Goal: Transaction & Acquisition: Purchase product/service

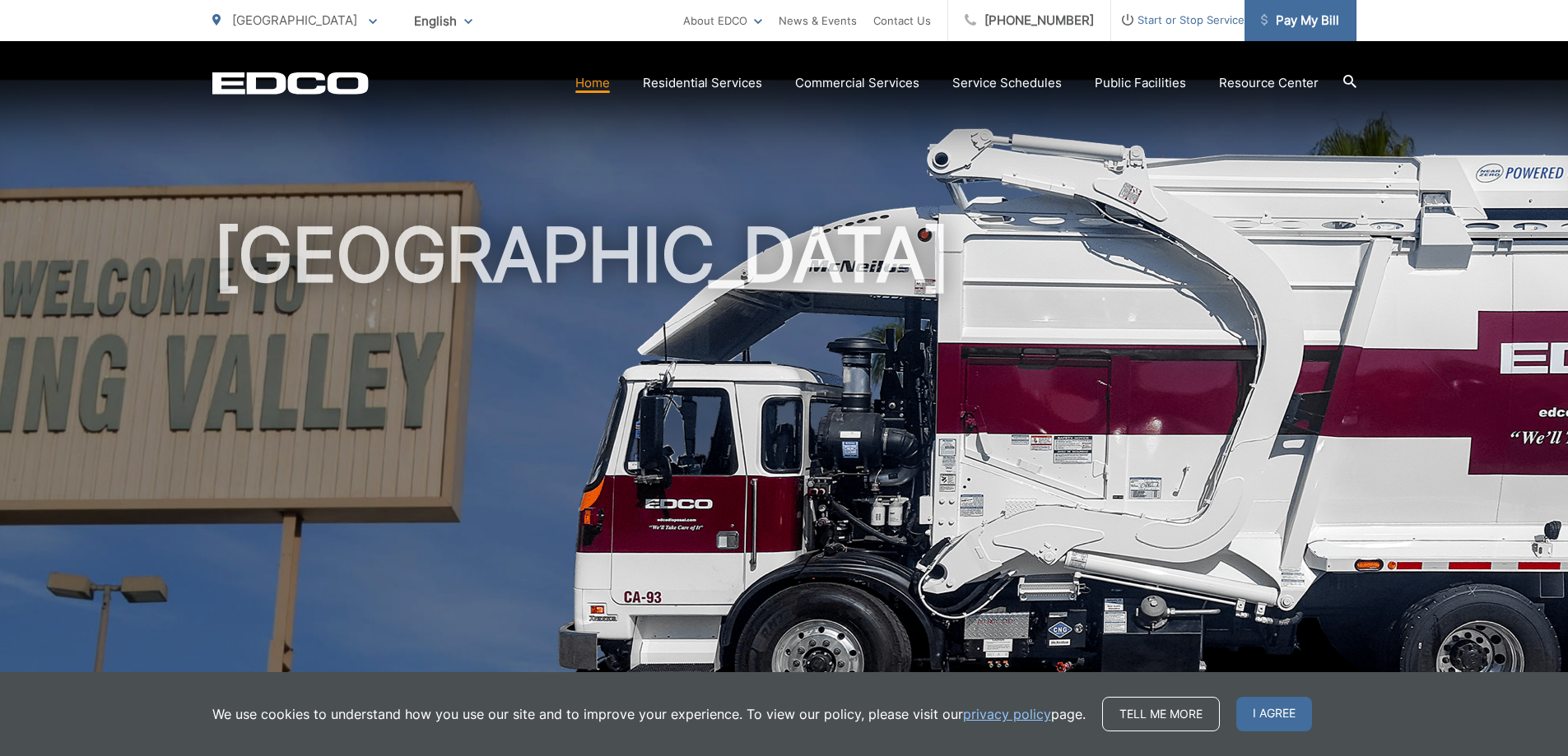
click at [1298, 20] on span "Pay My Bill" at bounding box center [1299, 20] width 78 height 19
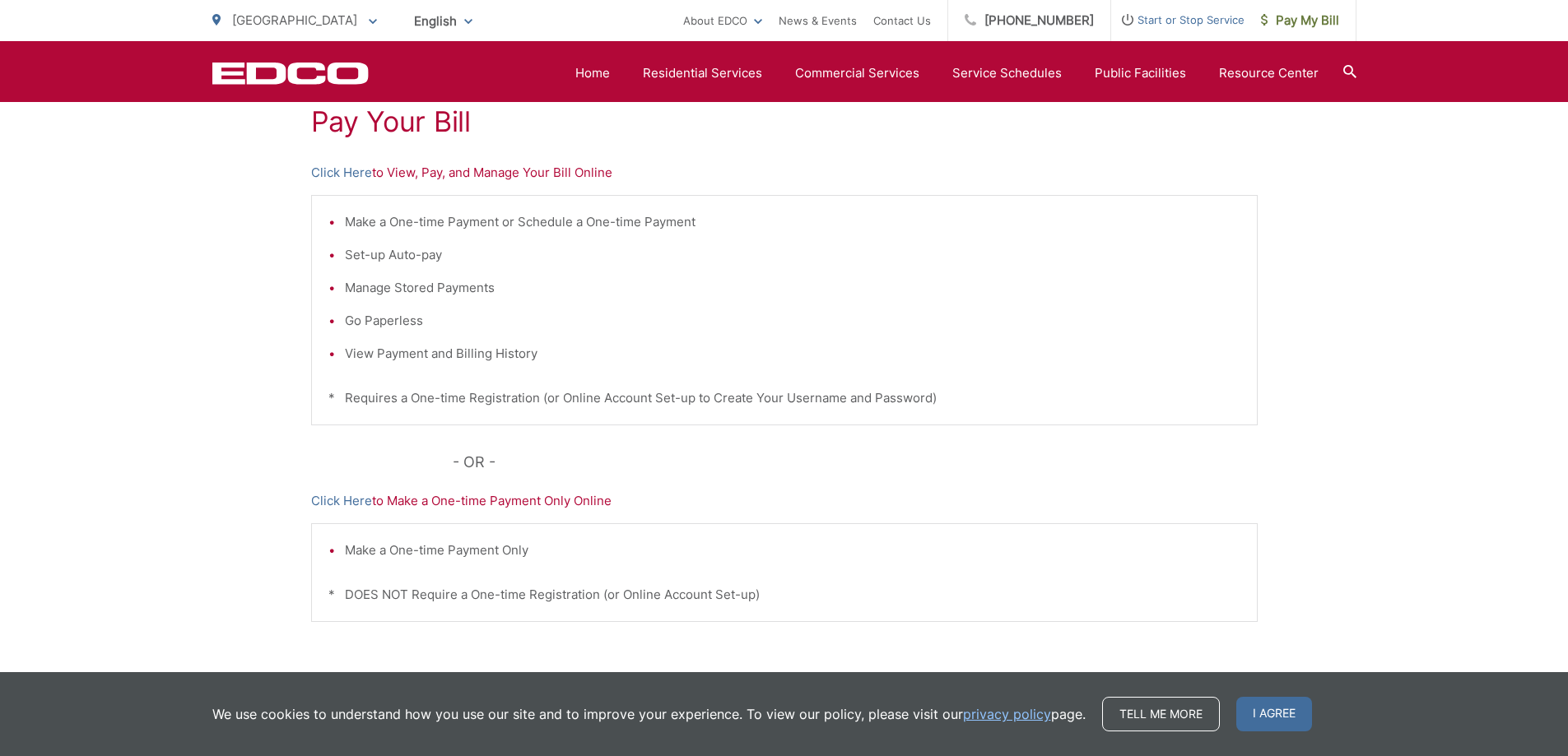
scroll to position [329, 0]
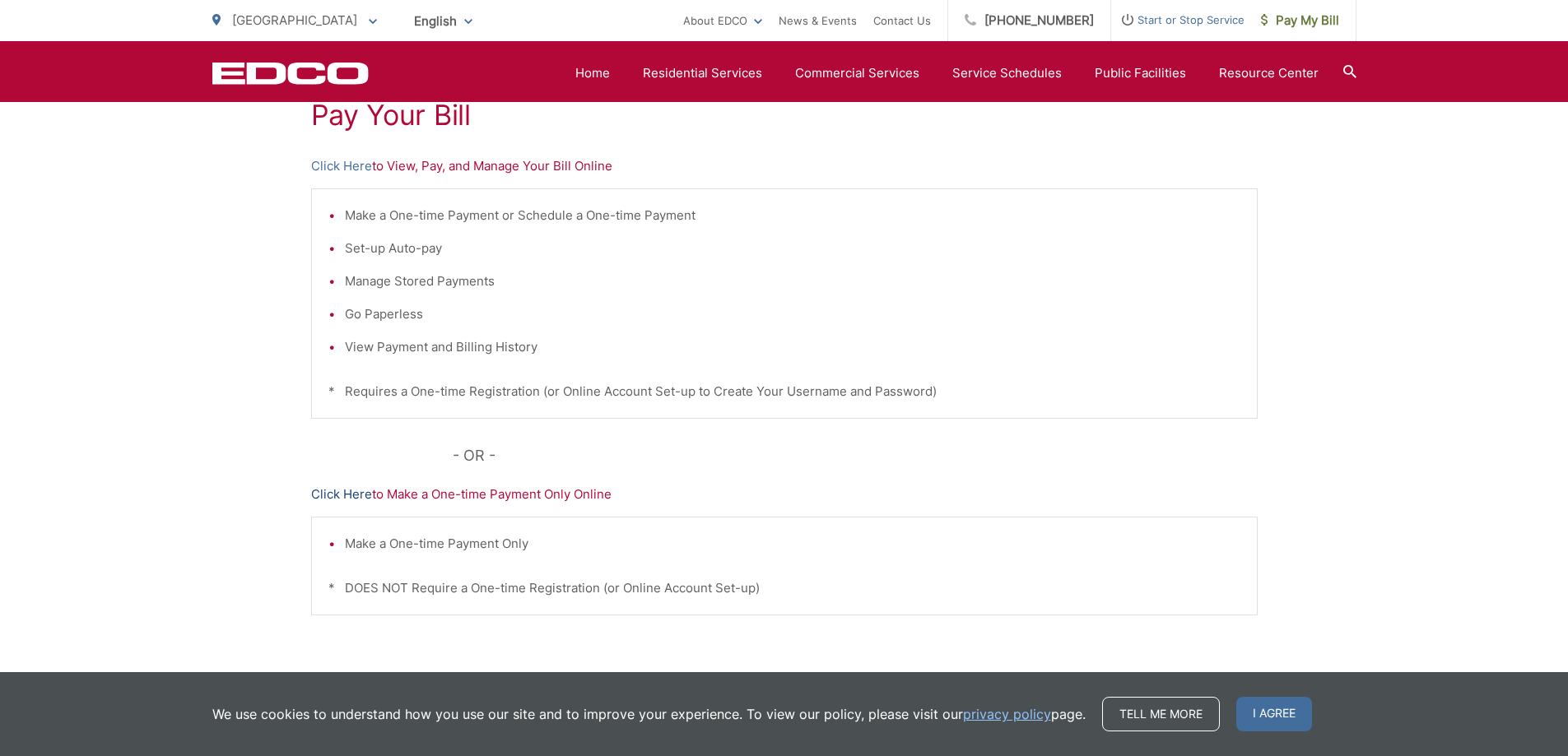
click at [344, 499] on link "Click Here" at bounding box center [341, 494] width 61 height 19
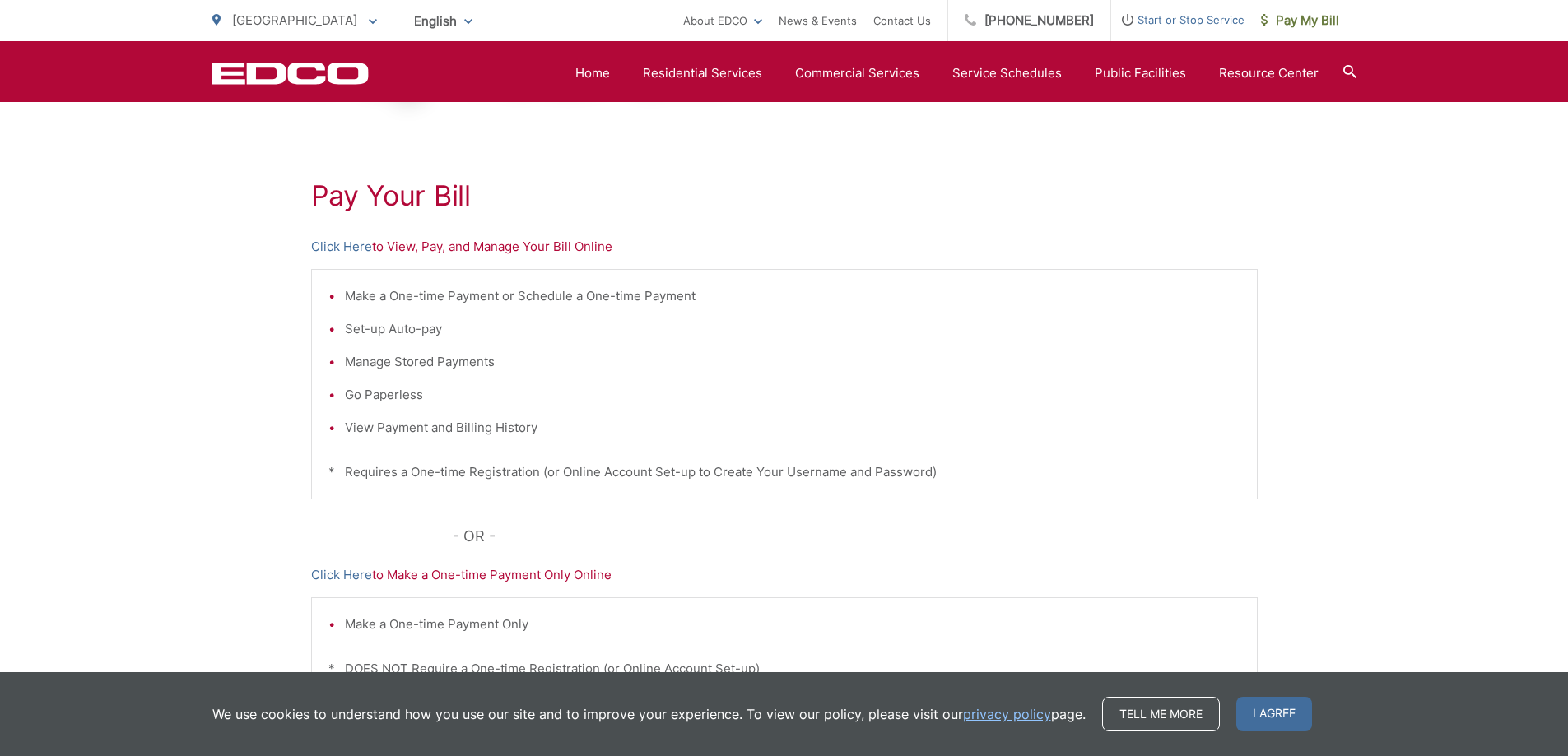
scroll to position [247, 0]
click at [328, 241] on link "Click Here" at bounding box center [341, 248] width 61 height 19
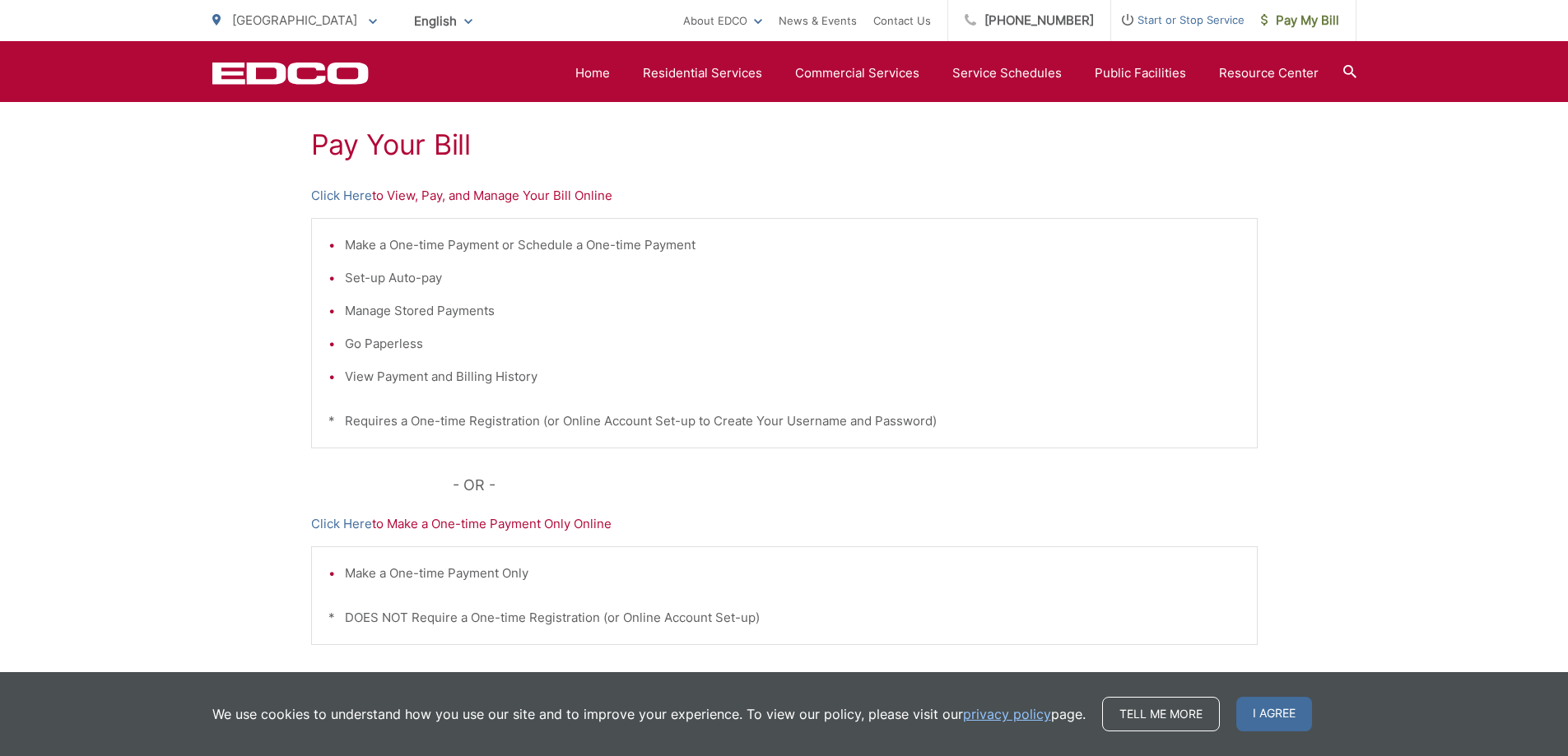
scroll to position [329, 0]
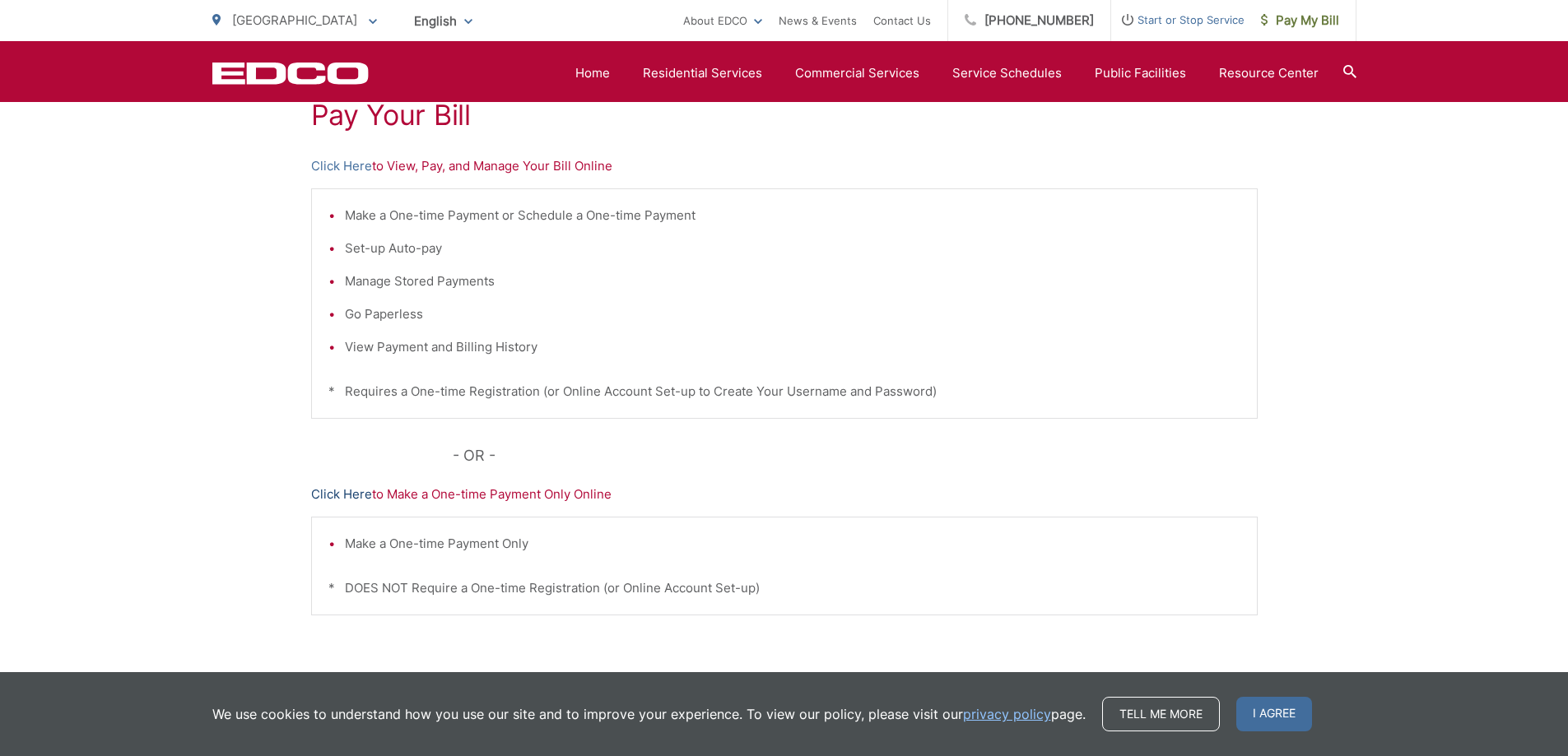
click at [334, 502] on link "Click Here" at bounding box center [341, 494] width 61 height 19
